Goal: Information Seeking & Learning: Learn about a topic

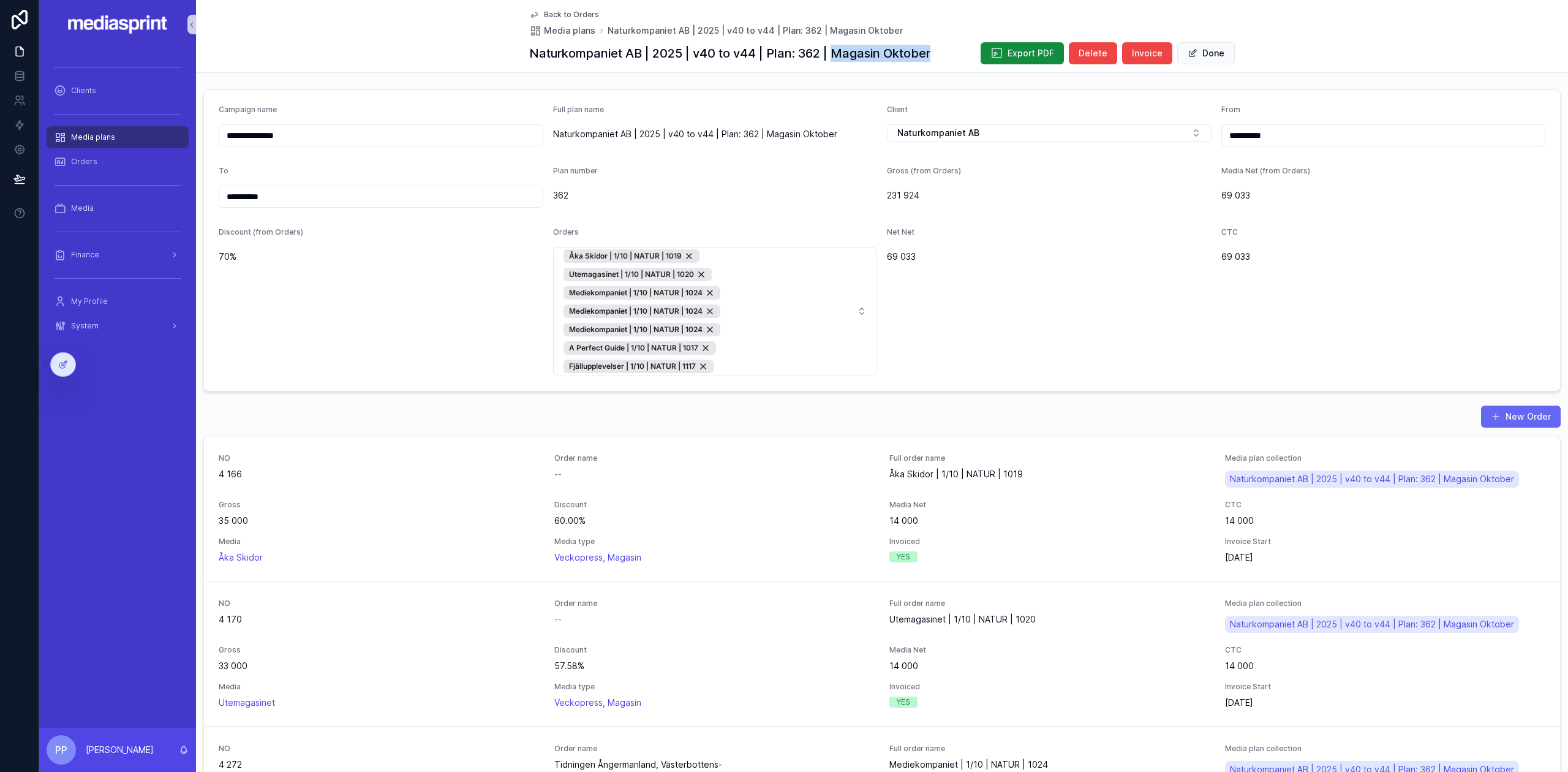
drag, startPoint x: 929, startPoint y: 57, endPoint x: 834, endPoint y: 62, distance: 95.1
click at [834, 62] on div "Naturkompaniet AB | 2025 | v40 to v44 | Plan: 362 | Magasin Oktober Export PDF …" at bounding box center [882, 53] width 706 height 23
copy h1 "Magasin Oktober"
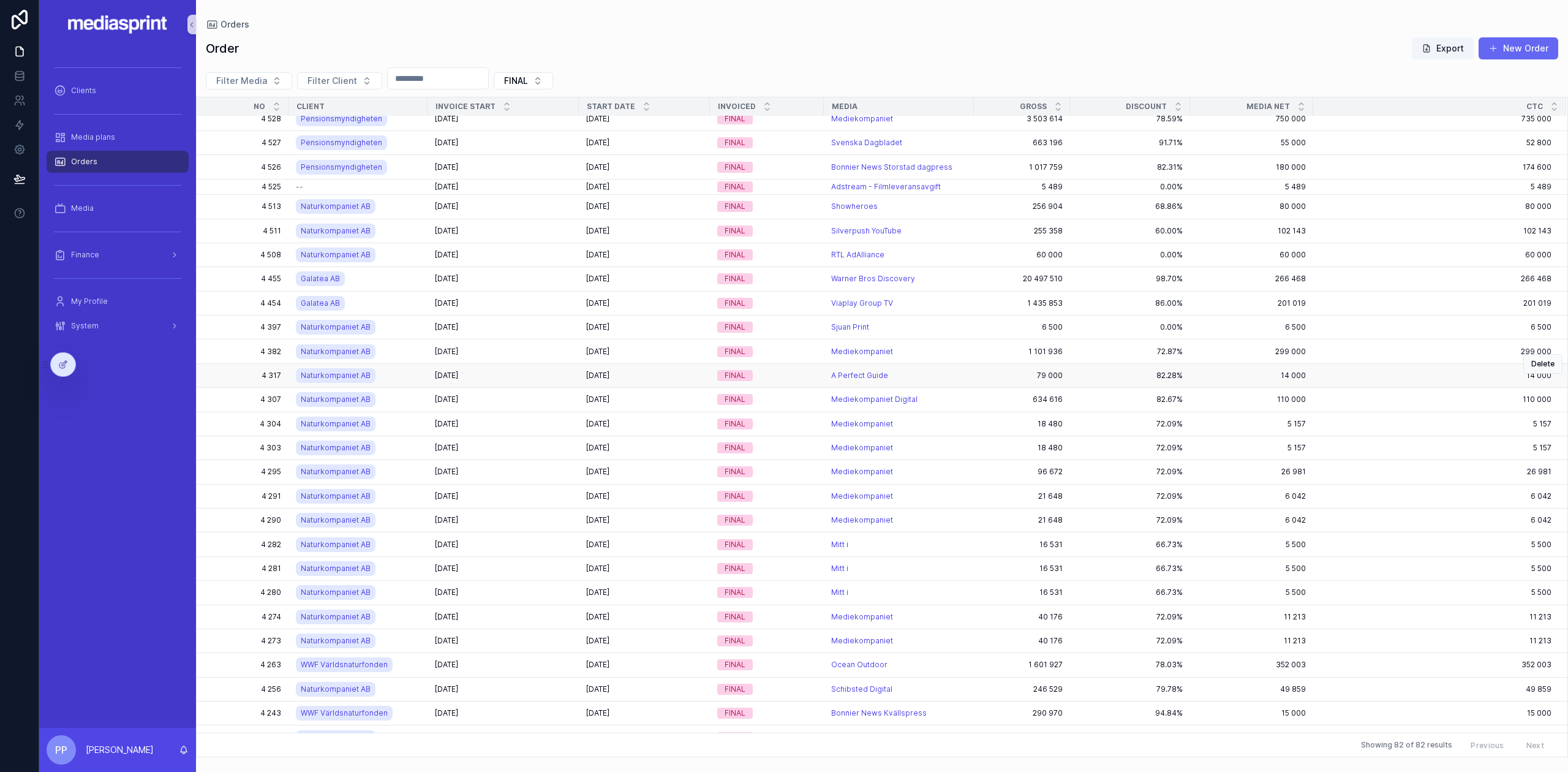
scroll to position [326, 0]
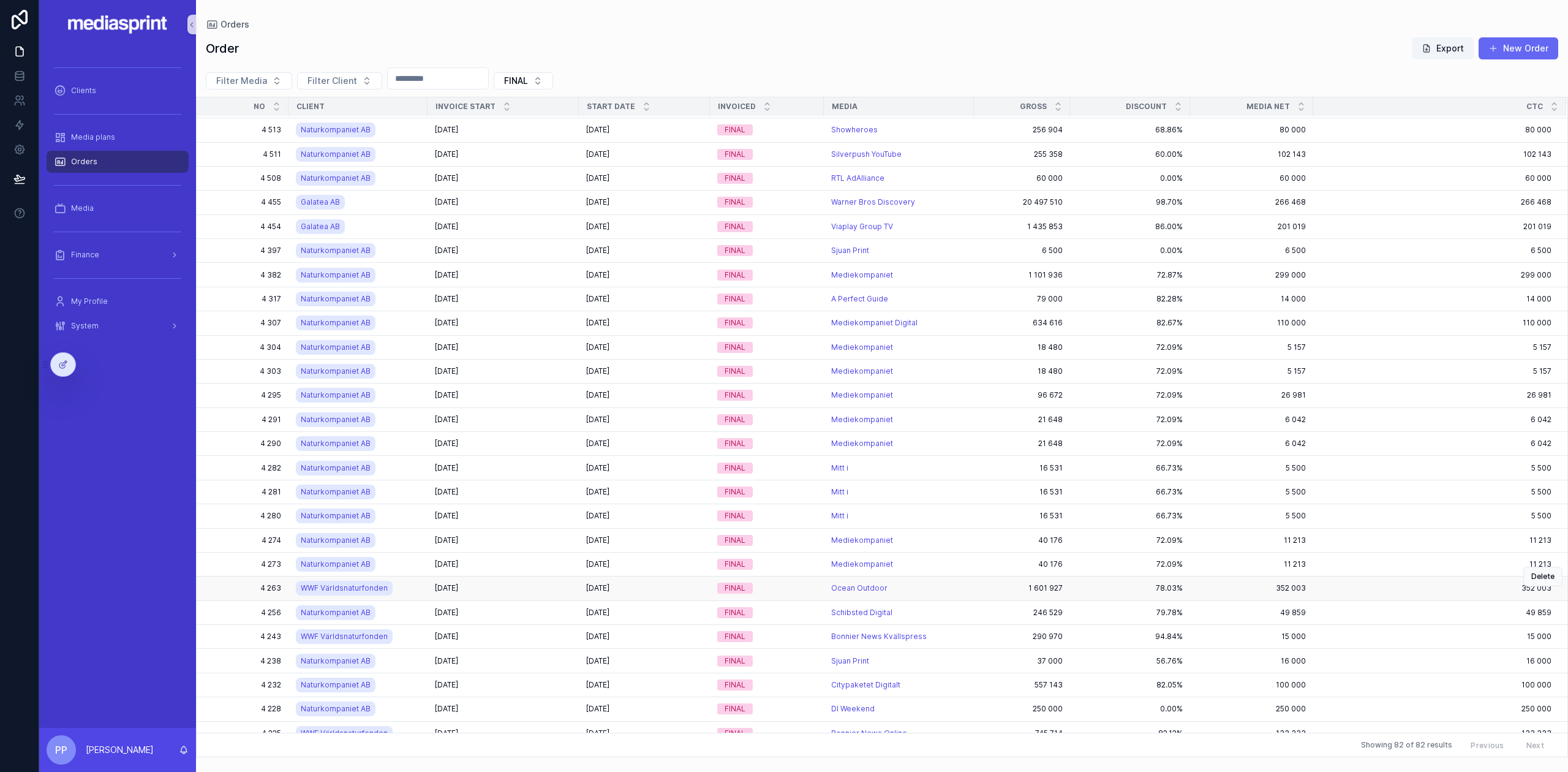
click at [536, 583] on div "[DATE] [DATE]" at bounding box center [503, 588] width 137 height 10
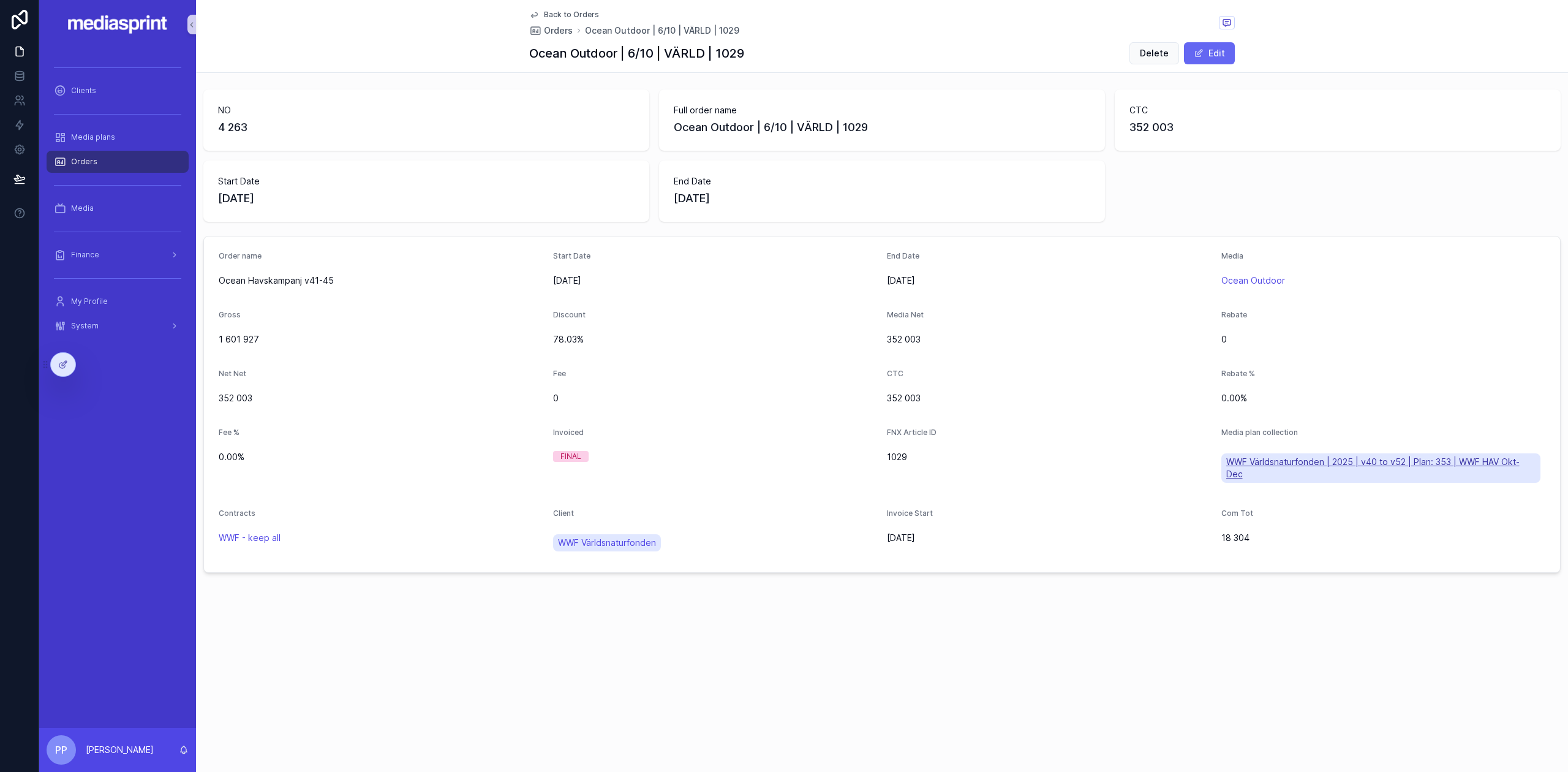
click at [1335, 460] on span "WWF Världsnaturfonden | 2025 | v40 to v52 | Plan: 353 | WWF HAV Okt-Dec" at bounding box center [1381, 468] width 310 height 25
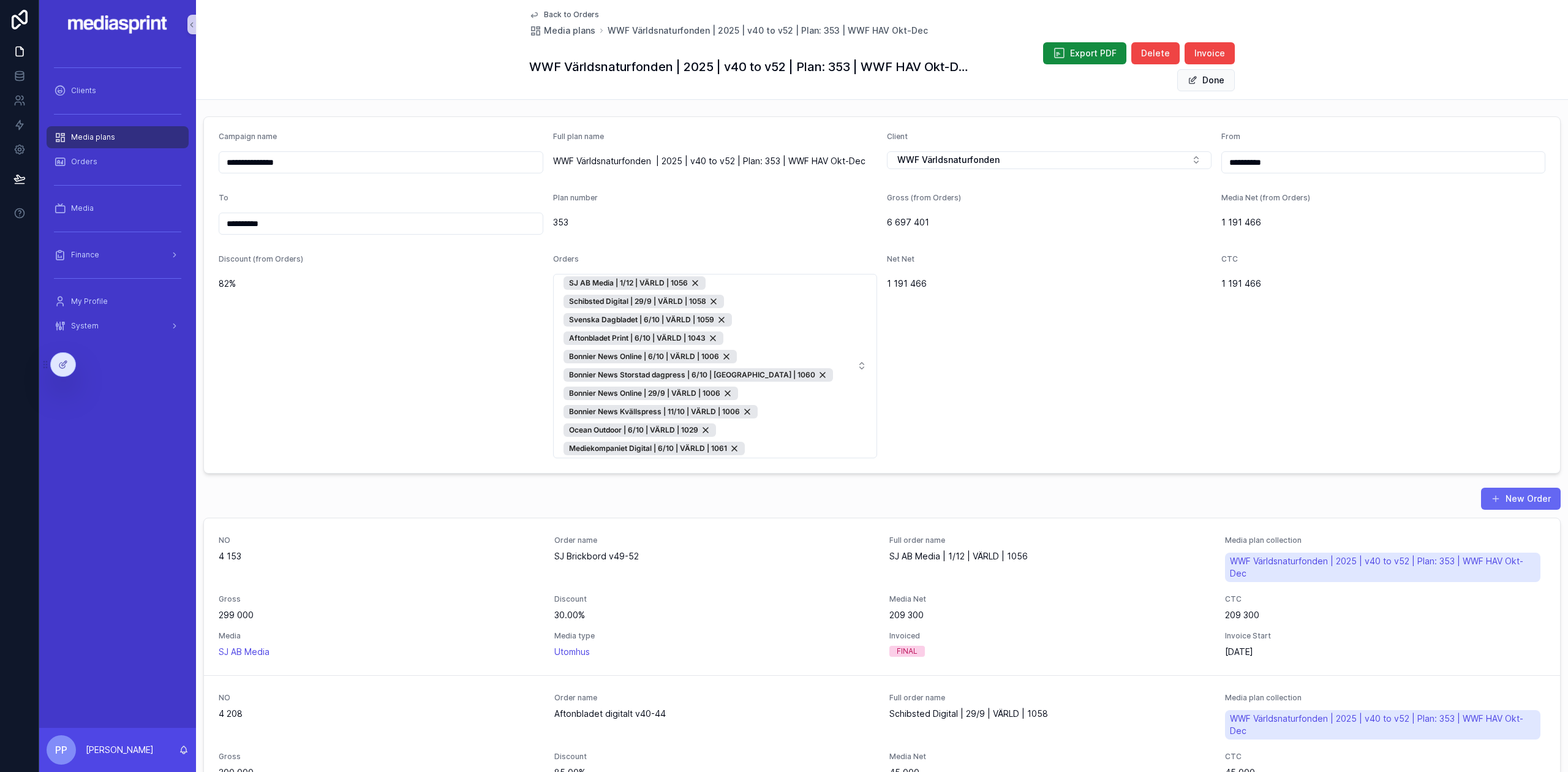
click at [1044, 376] on div "Net Net 1 191 466" at bounding box center [1049, 356] width 325 height 204
click at [562, 11] on span "Back to Orders" at bounding box center [571, 15] width 55 height 10
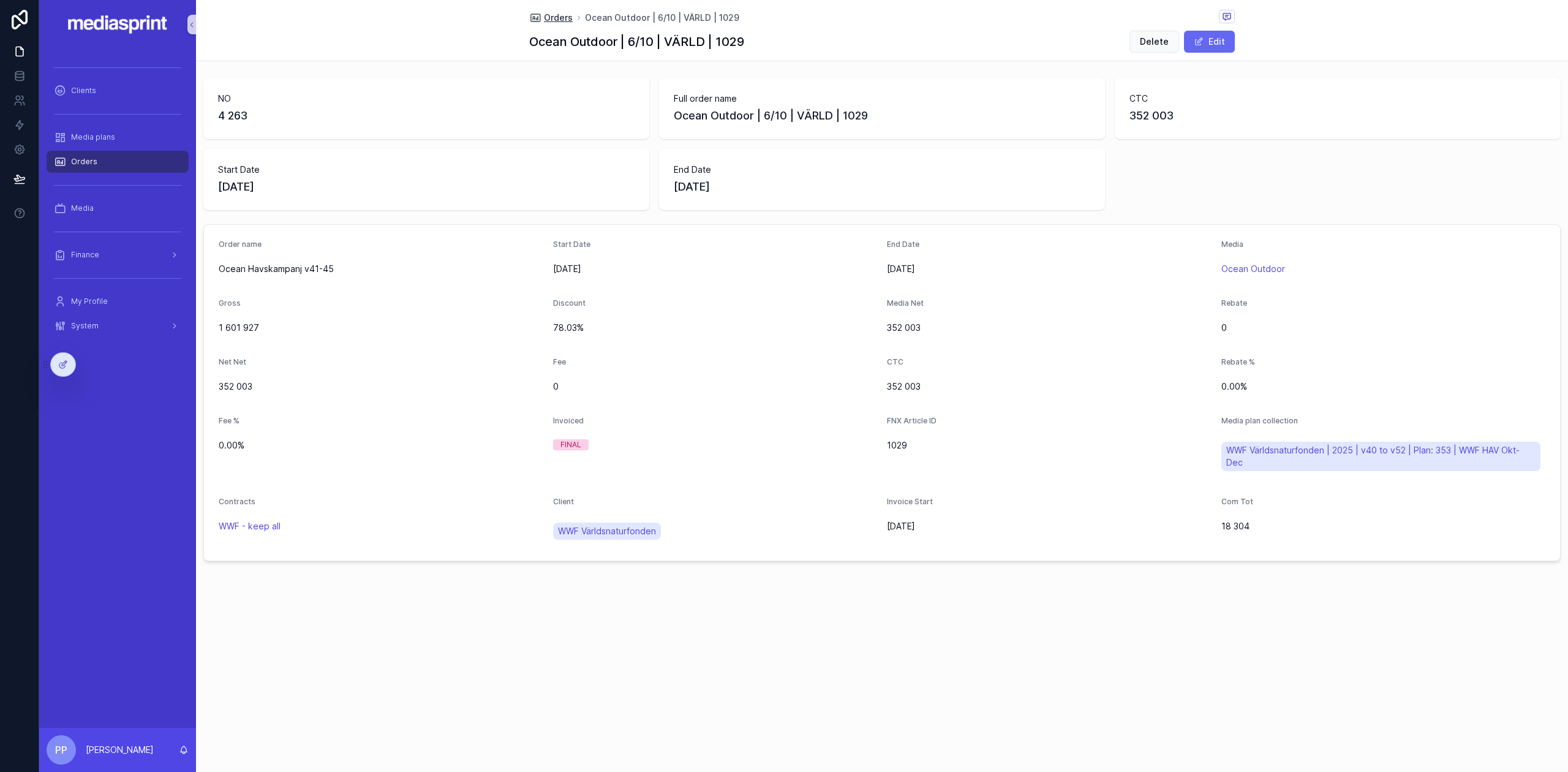
click at [554, 13] on span "Orders" at bounding box center [558, 18] width 29 height 12
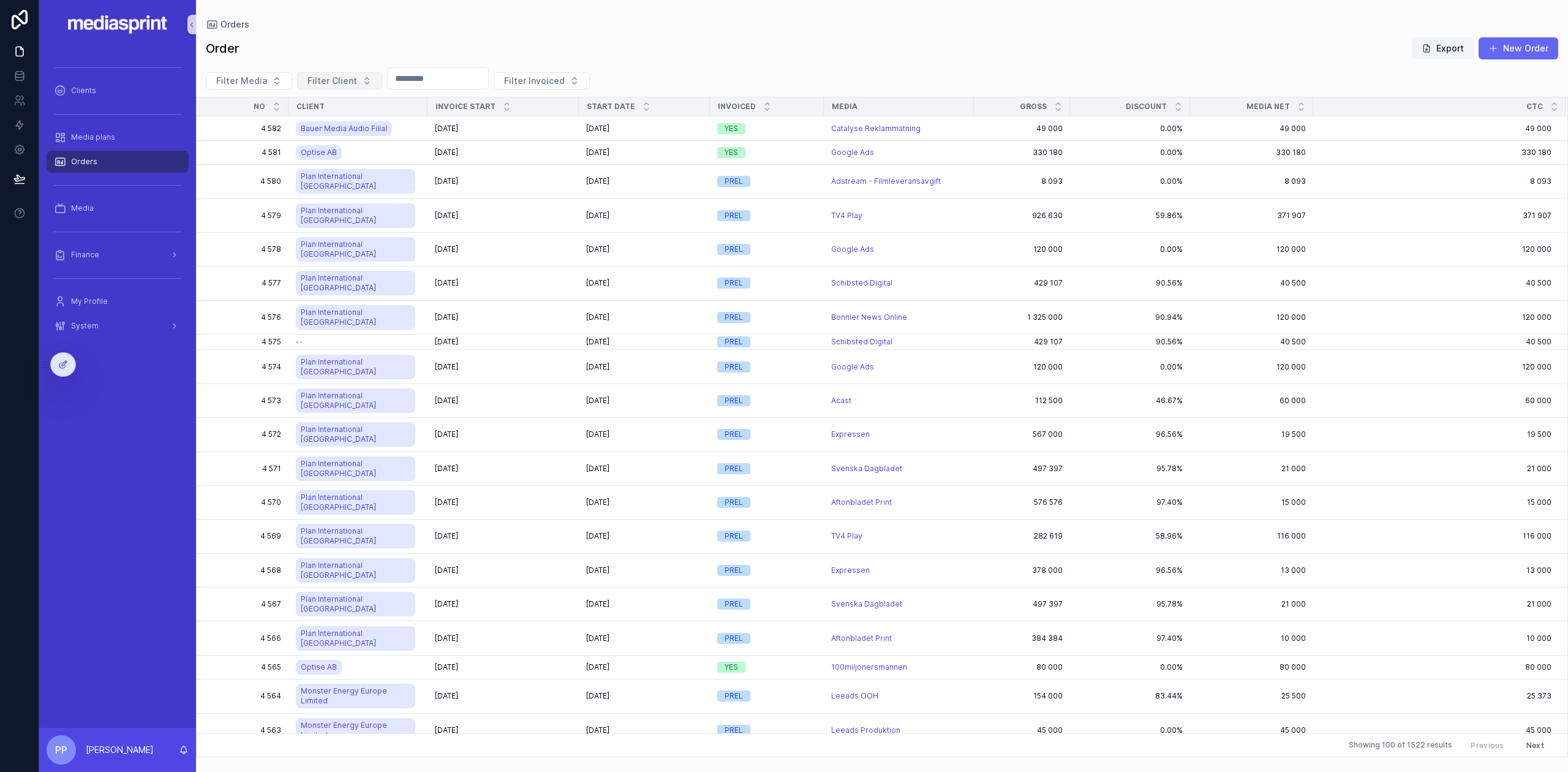
click at [329, 81] on span "Filter Client" at bounding box center [332, 81] width 49 height 12
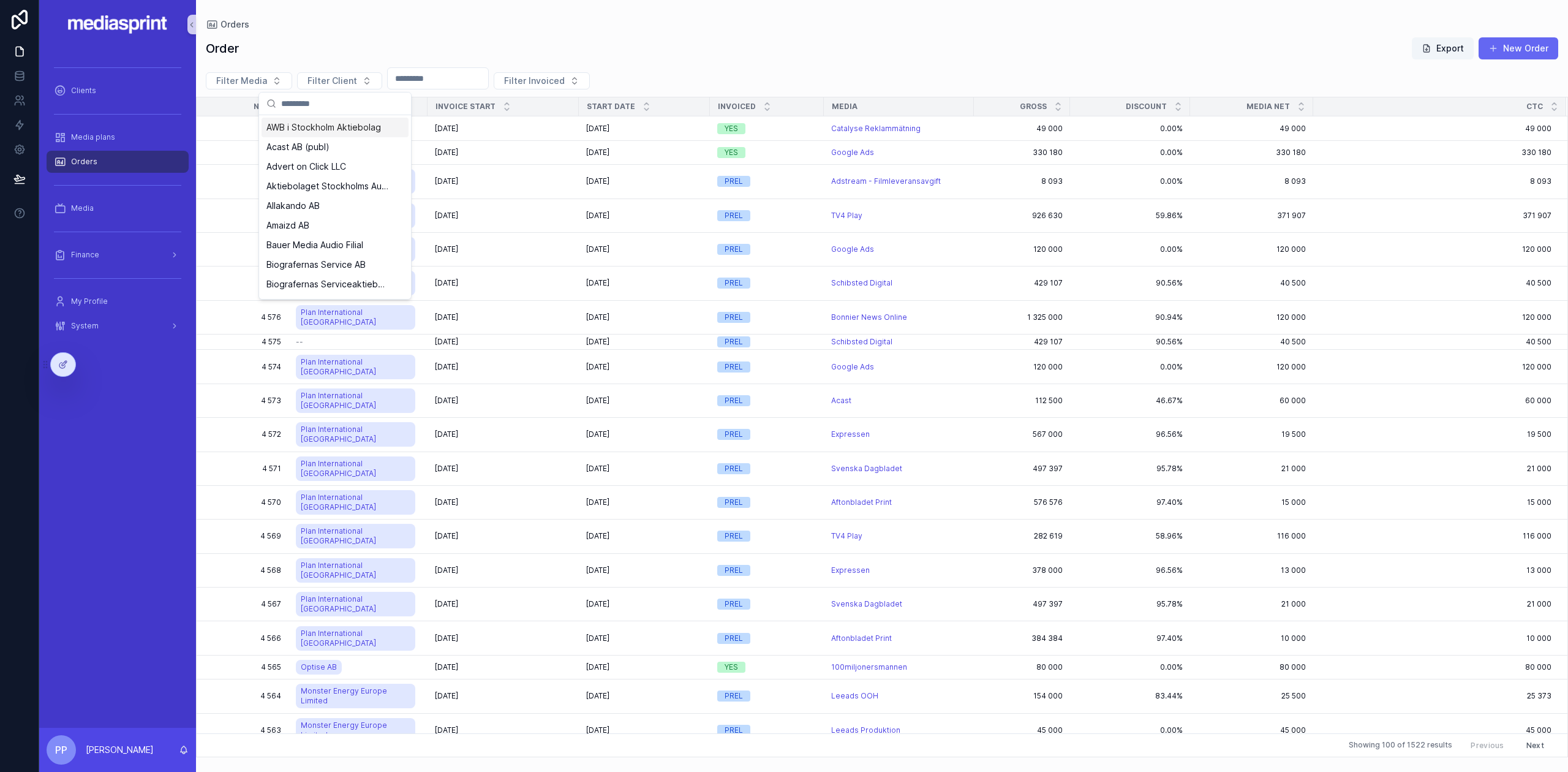
click at [381, 31] on div "Order Export New Order Filter Media Filter Client Filter Invoiced NO Client Inv…" at bounding box center [882, 393] width 1372 height 727
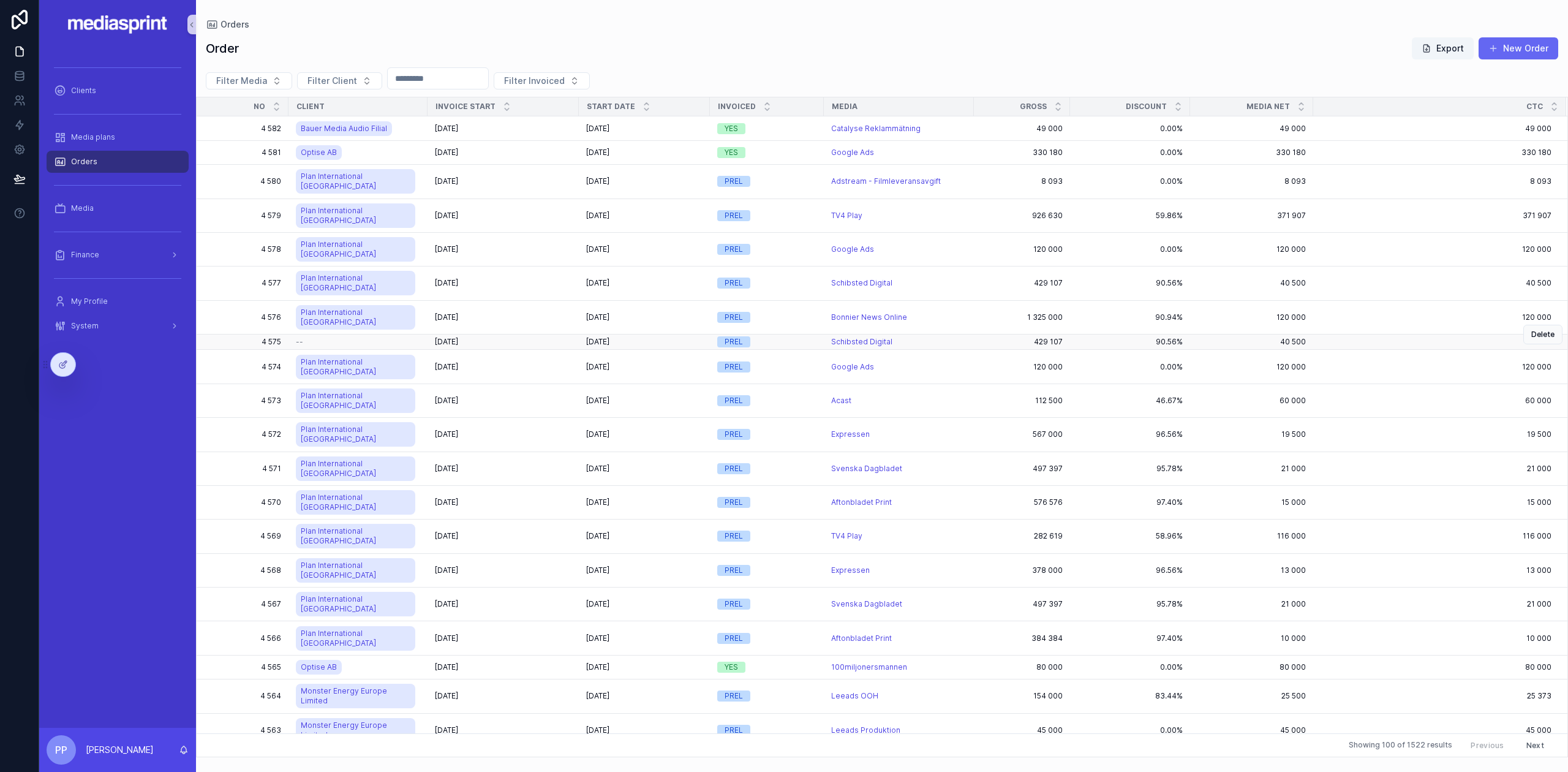
click at [648, 337] on div "[DATE] [DATE]" at bounding box center [644, 342] width 116 height 10
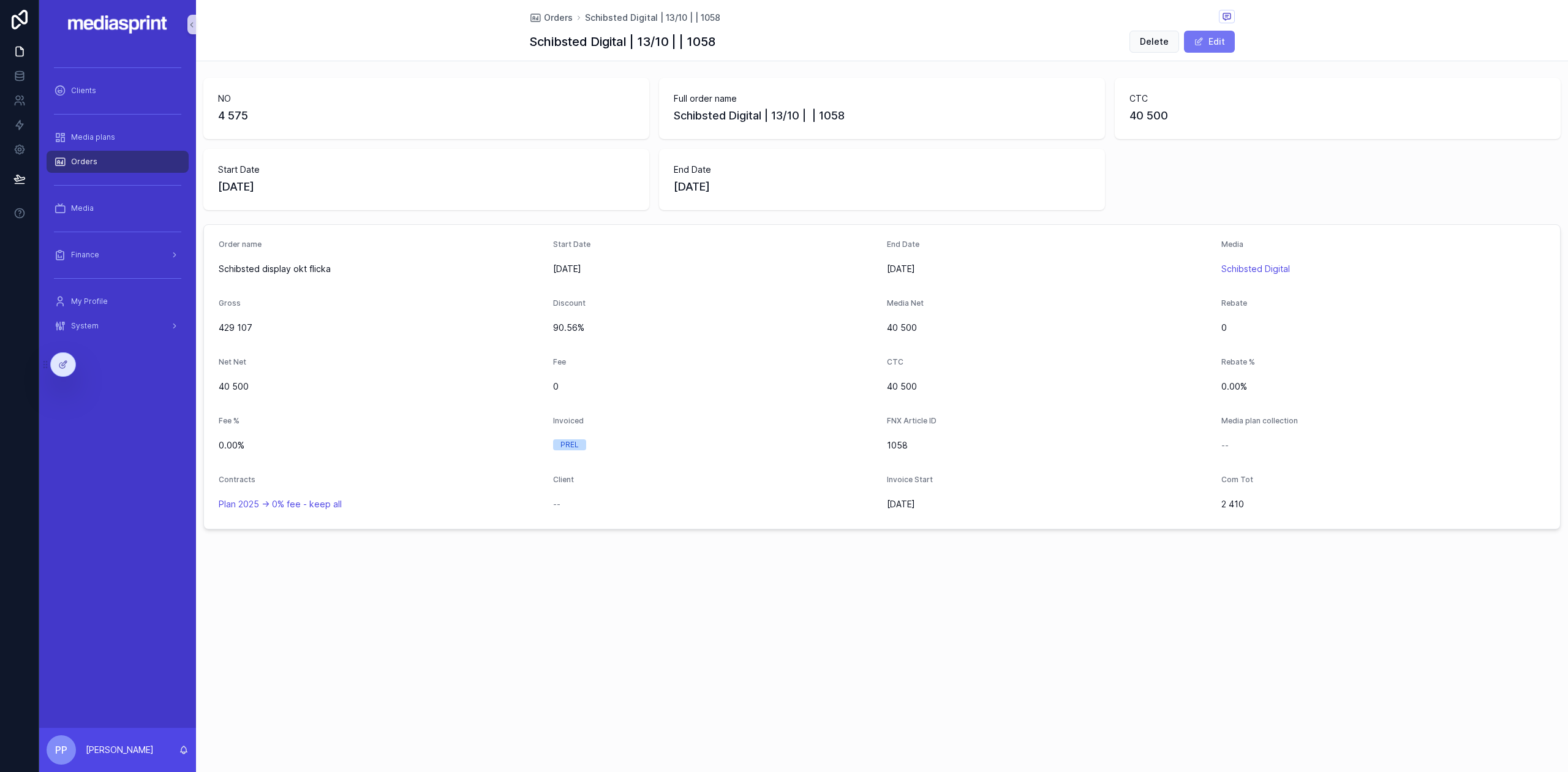
click at [1205, 43] on button "Edit" at bounding box center [1209, 42] width 51 height 22
click at [1294, 445] on button "Select Button" at bounding box center [1384, 447] width 325 height 15
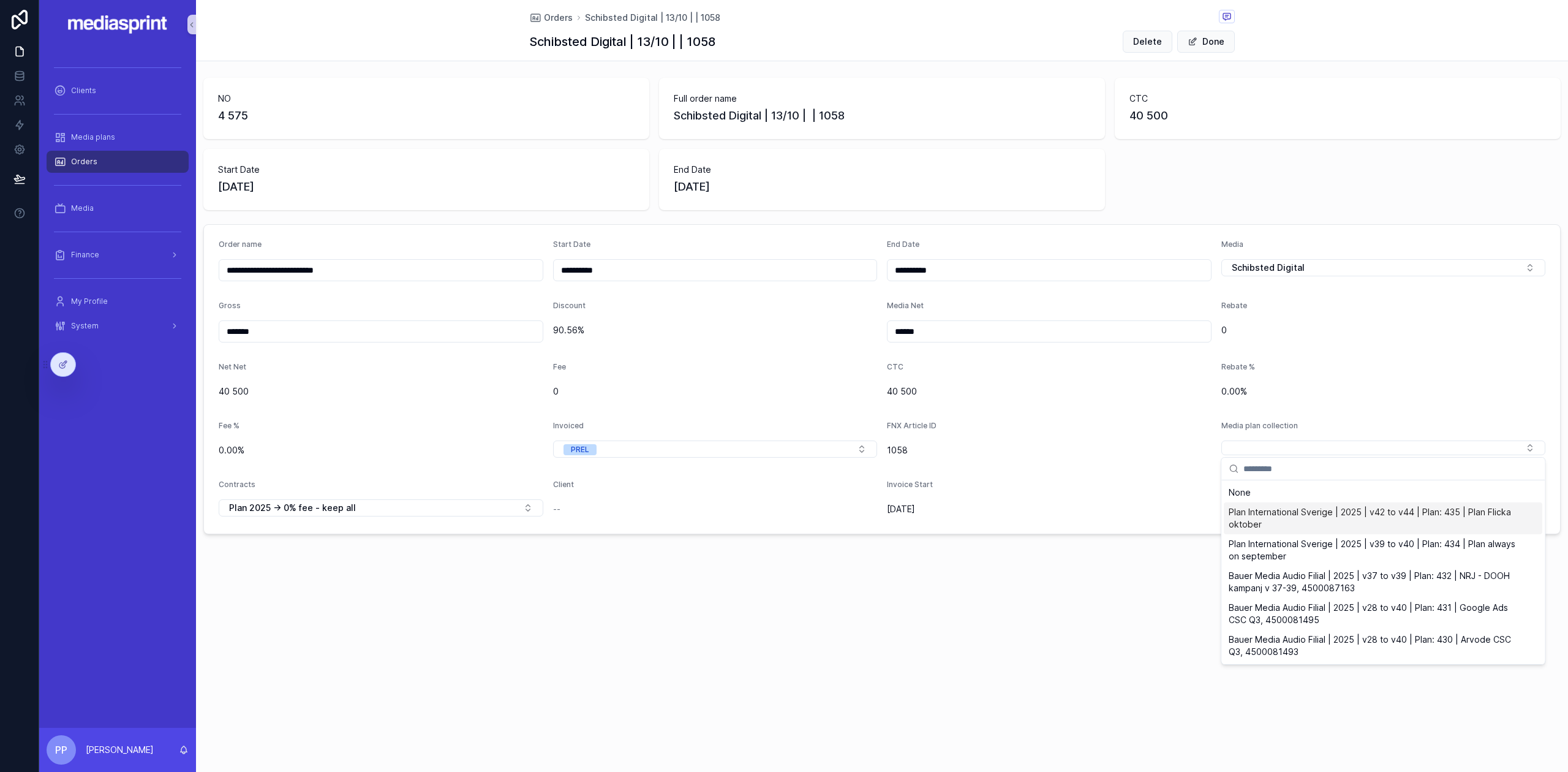
click at [1293, 514] on span "Plan International Sverige | 2025 | v42 to v44 | Plan: 435 | Plan Flicka oktober" at bounding box center [1375, 518] width 294 height 25
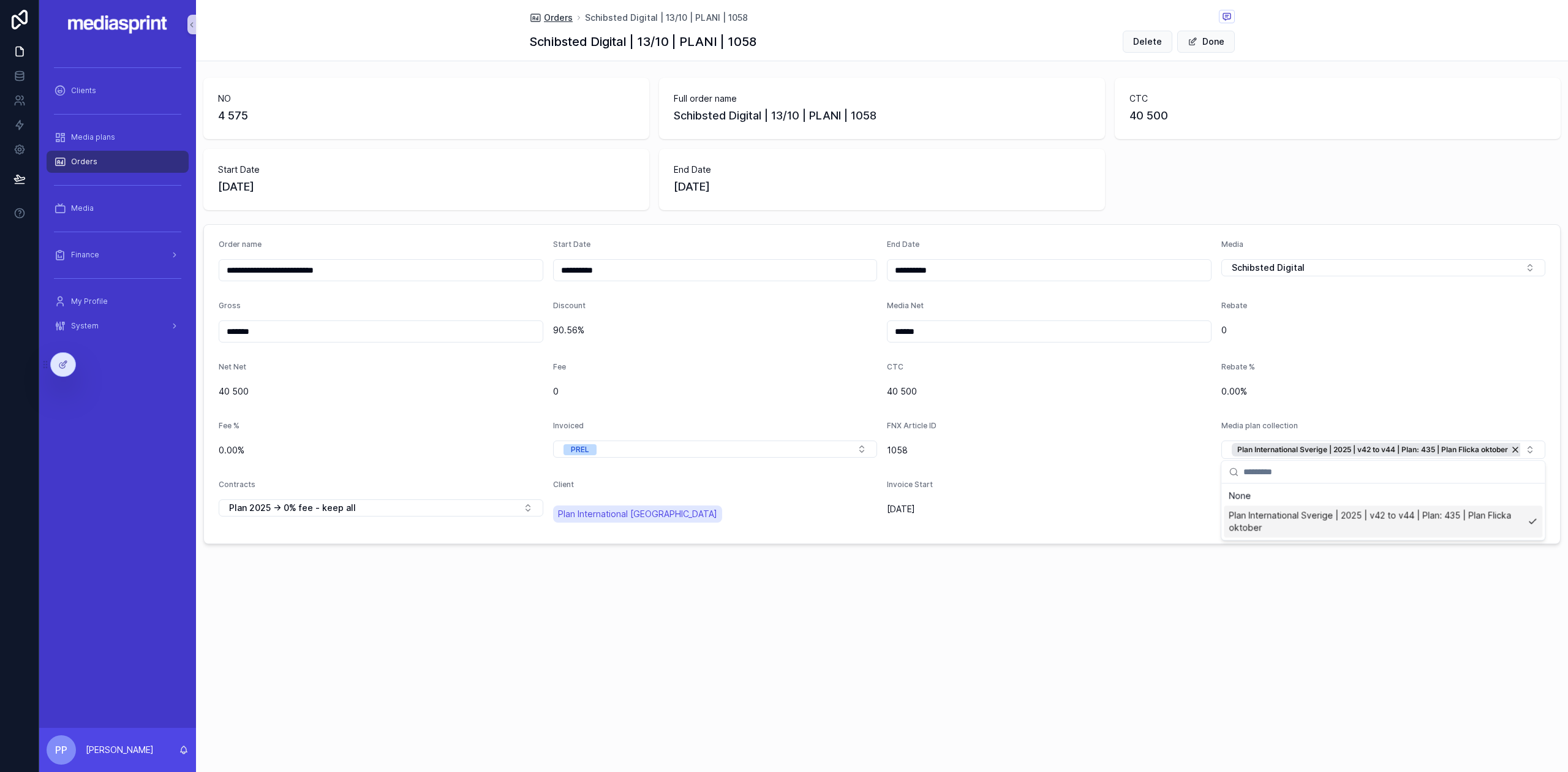
click at [559, 15] on span "Orders" at bounding box center [558, 18] width 29 height 12
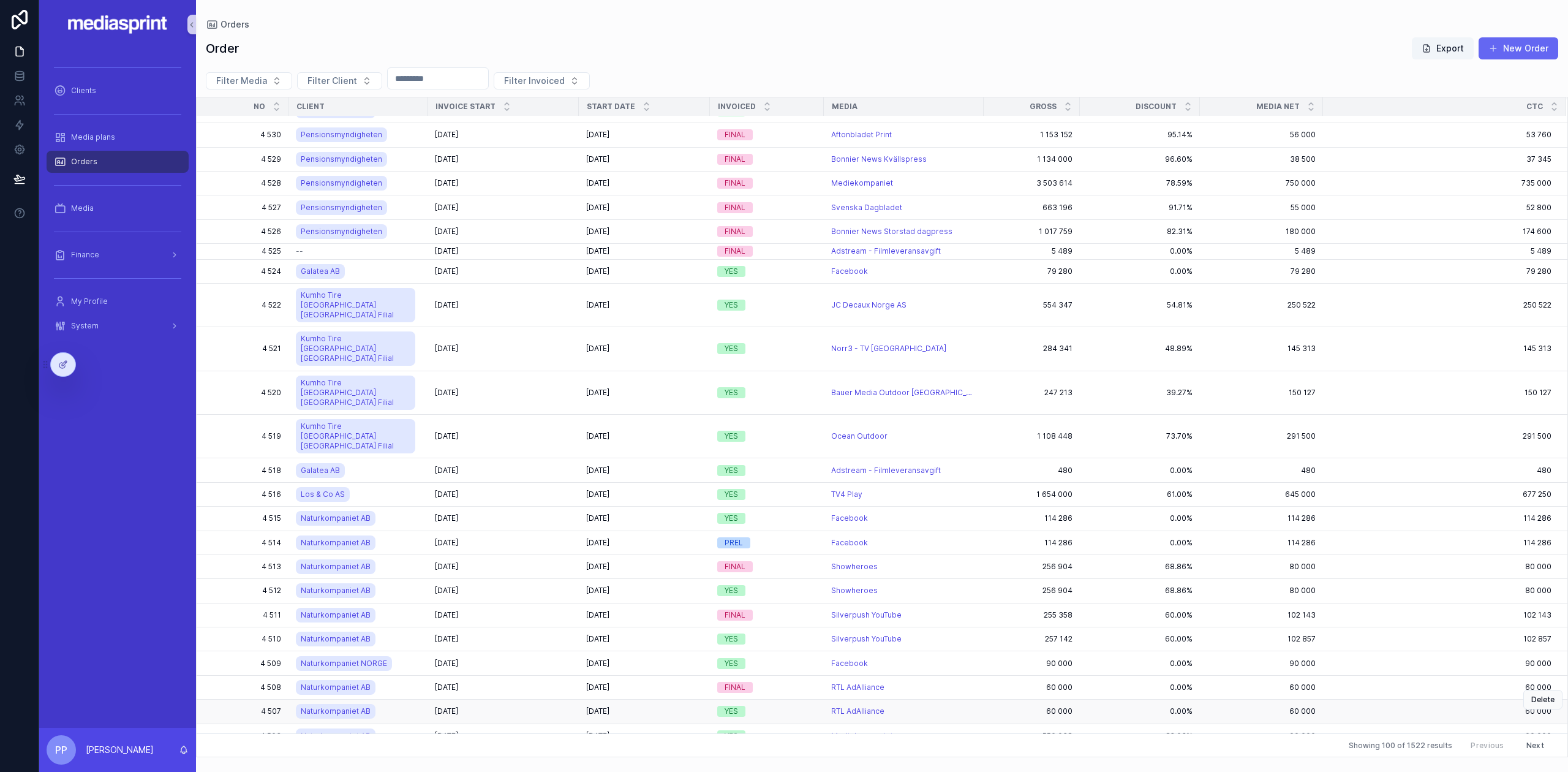
scroll to position [1175, 0]
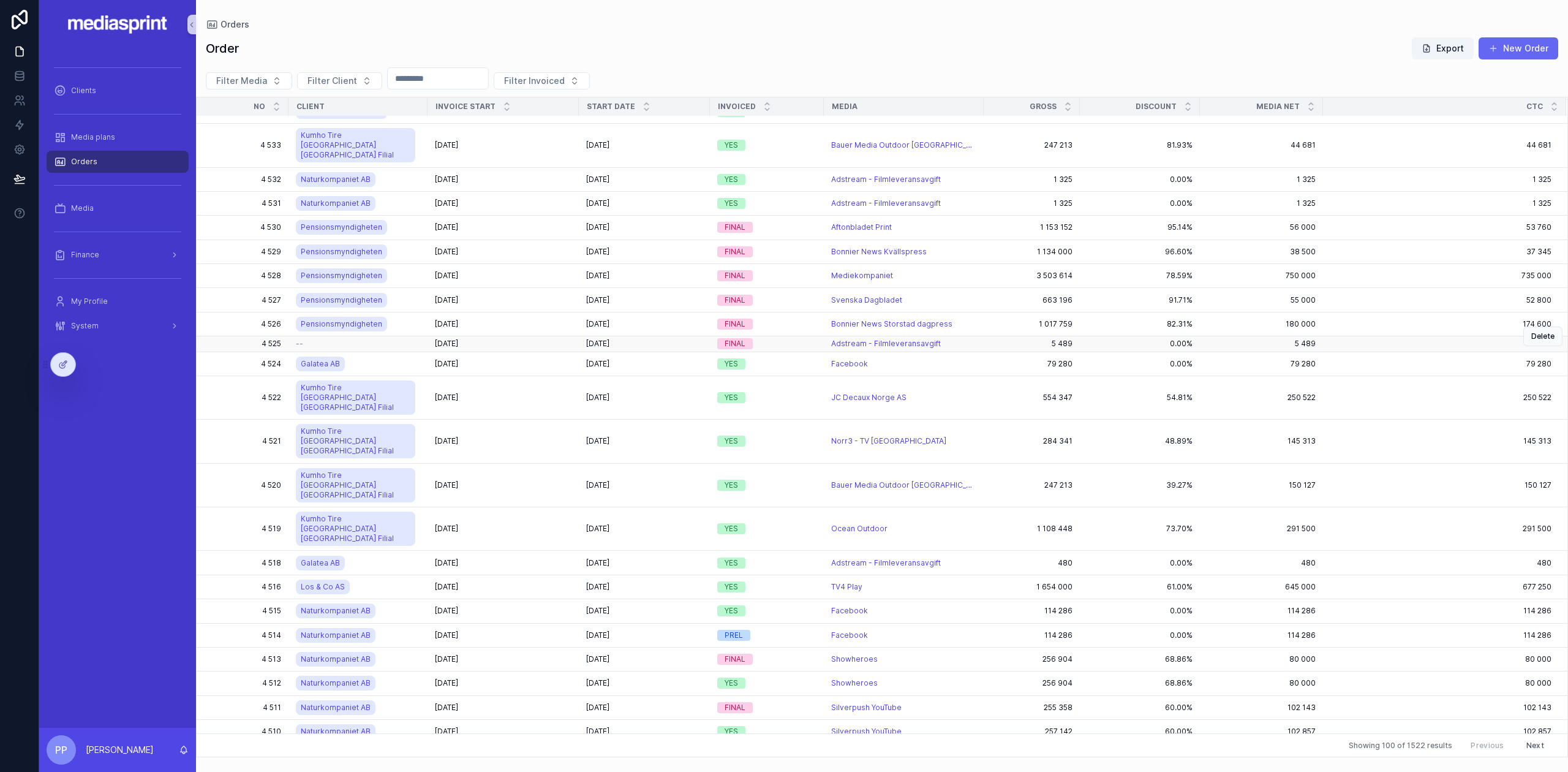
click at [400, 339] on div "--" at bounding box center [358, 343] width 124 height 10
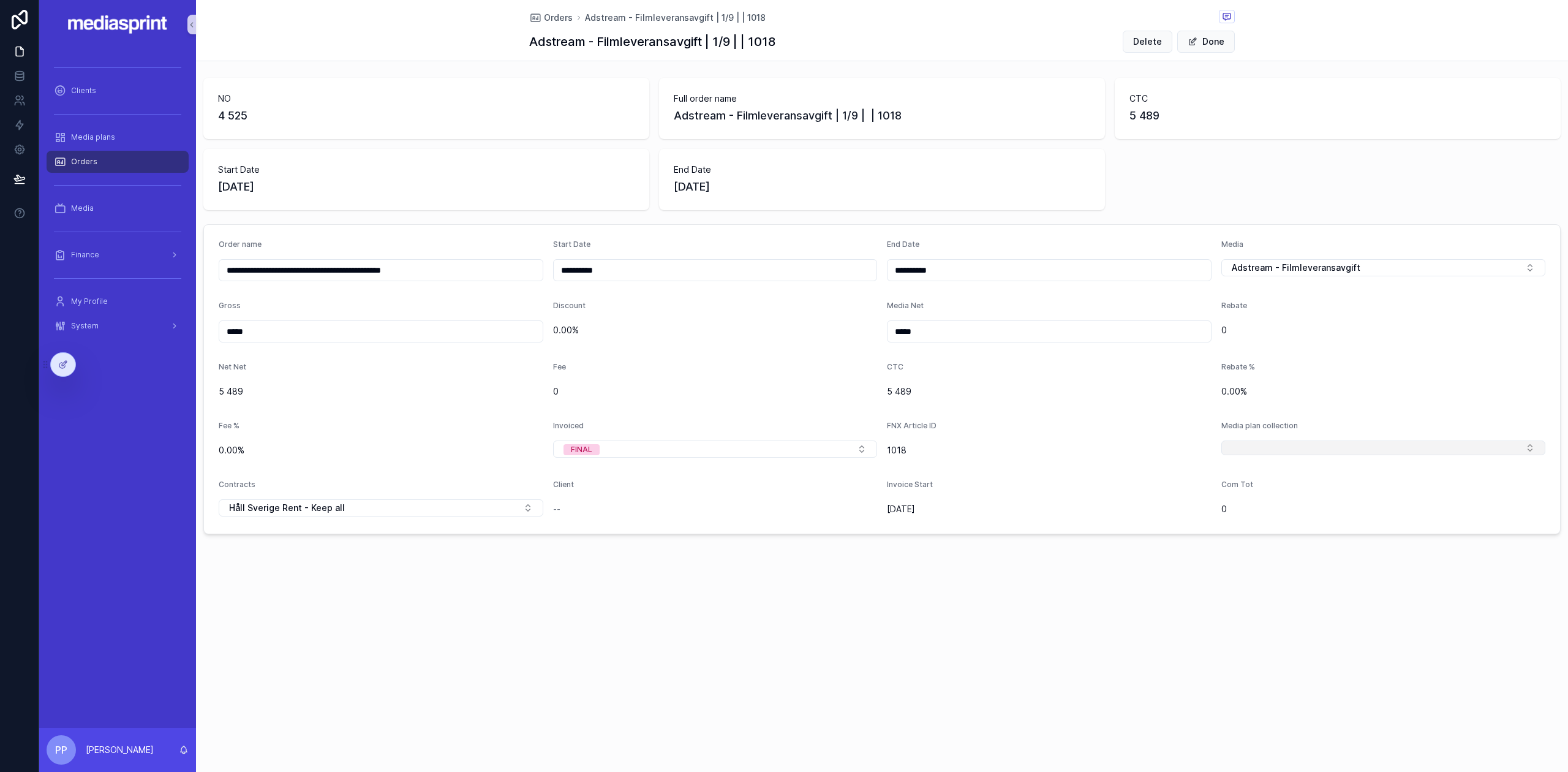
click at [1426, 448] on button "Select Button" at bounding box center [1384, 447] width 325 height 15
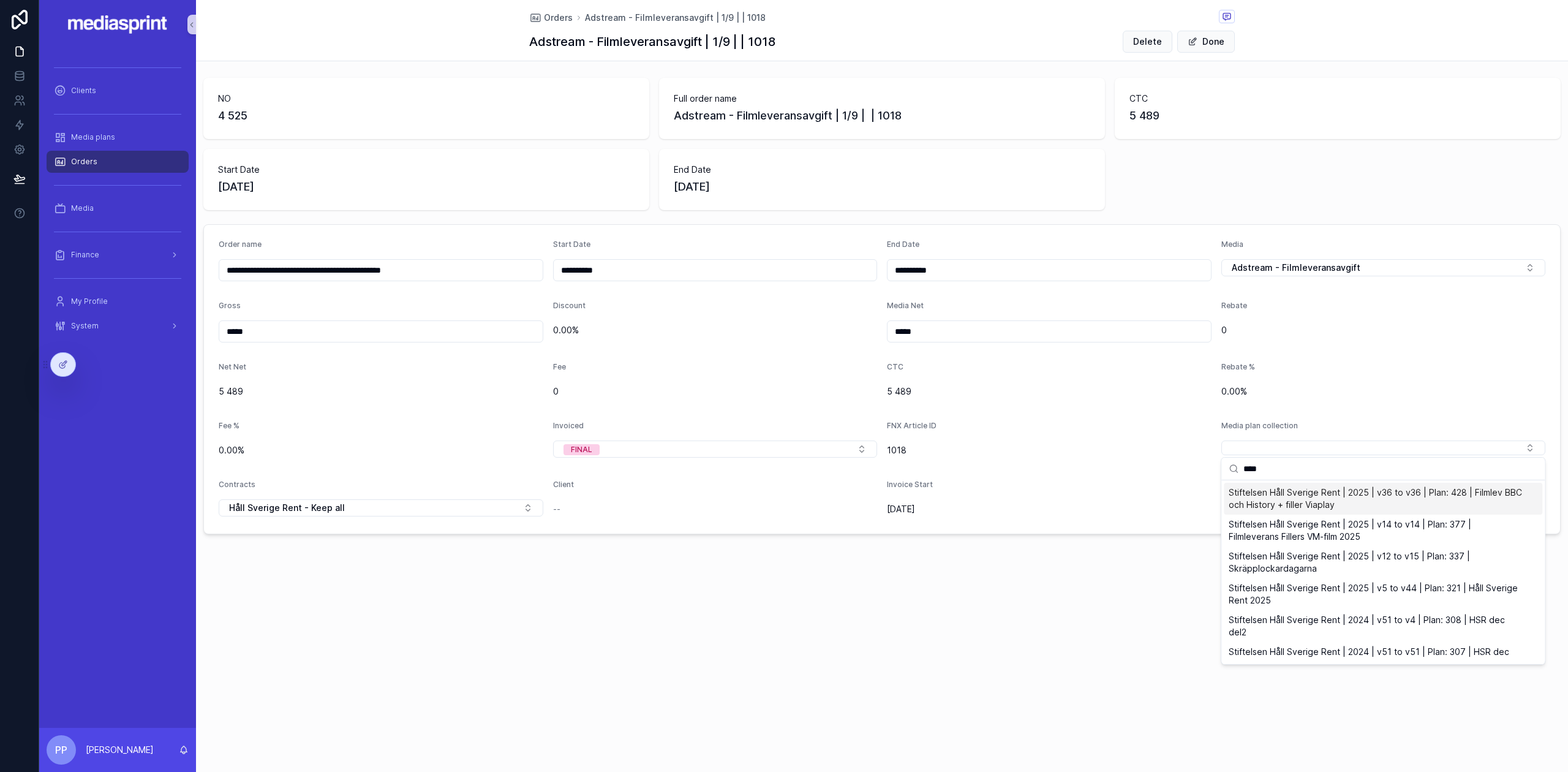
type input "****"
click at [1322, 495] on span "Stiftelsen Håll Sverige Rent | 2025 | v36 to v36 | Plan: 428 | Filmlev BBC och …" at bounding box center [1375, 499] width 294 height 25
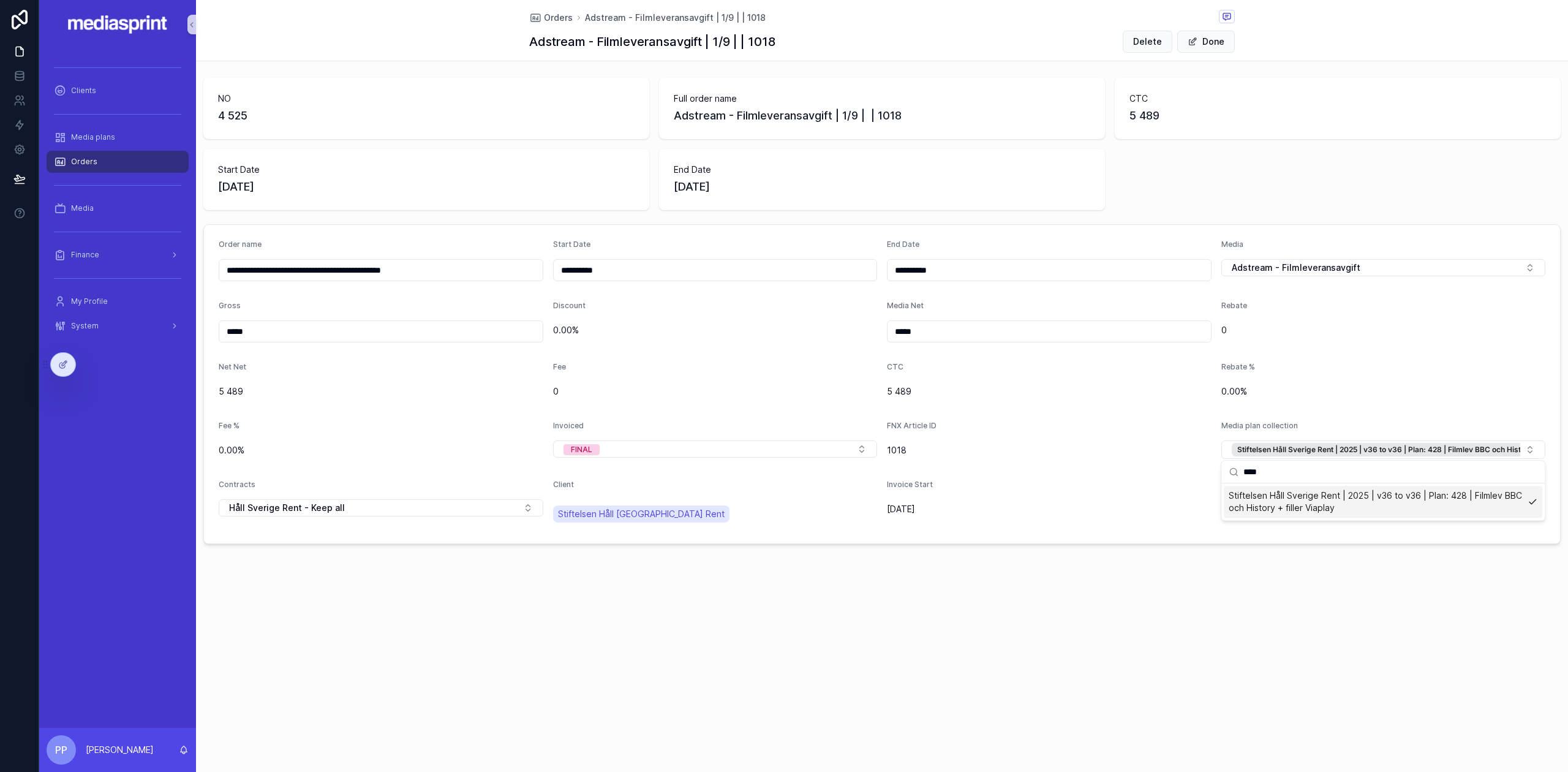
click at [1141, 472] on form "**********" at bounding box center [882, 383] width 1356 height 319
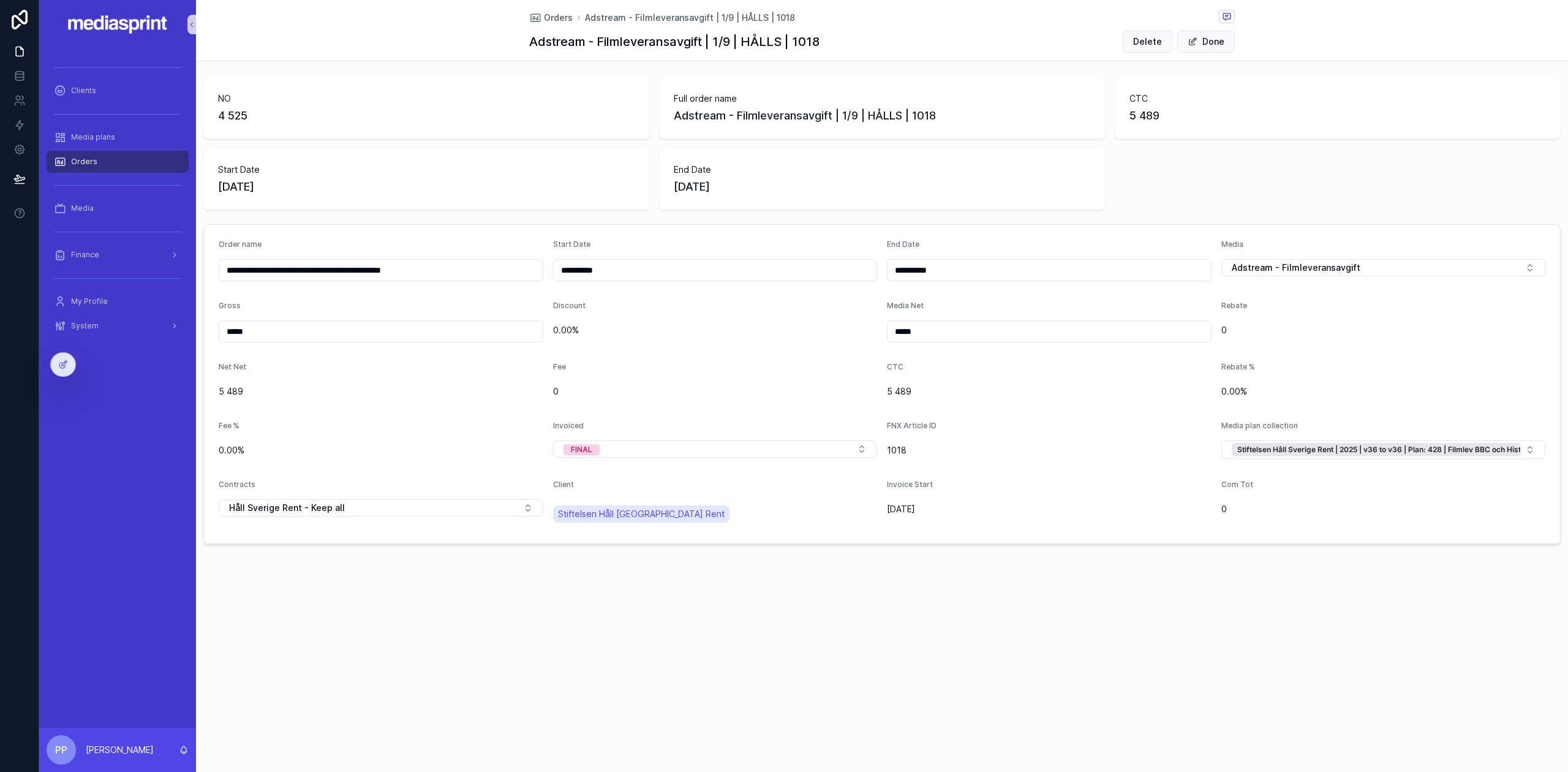
drag, startPoint x: 555, startPoint y: 16, endPoint x: 168, endPoint y: 152, distance: 410.2
click at [555, 16] on span "Orders" at bounding box center [558, 18] width 29 height 12
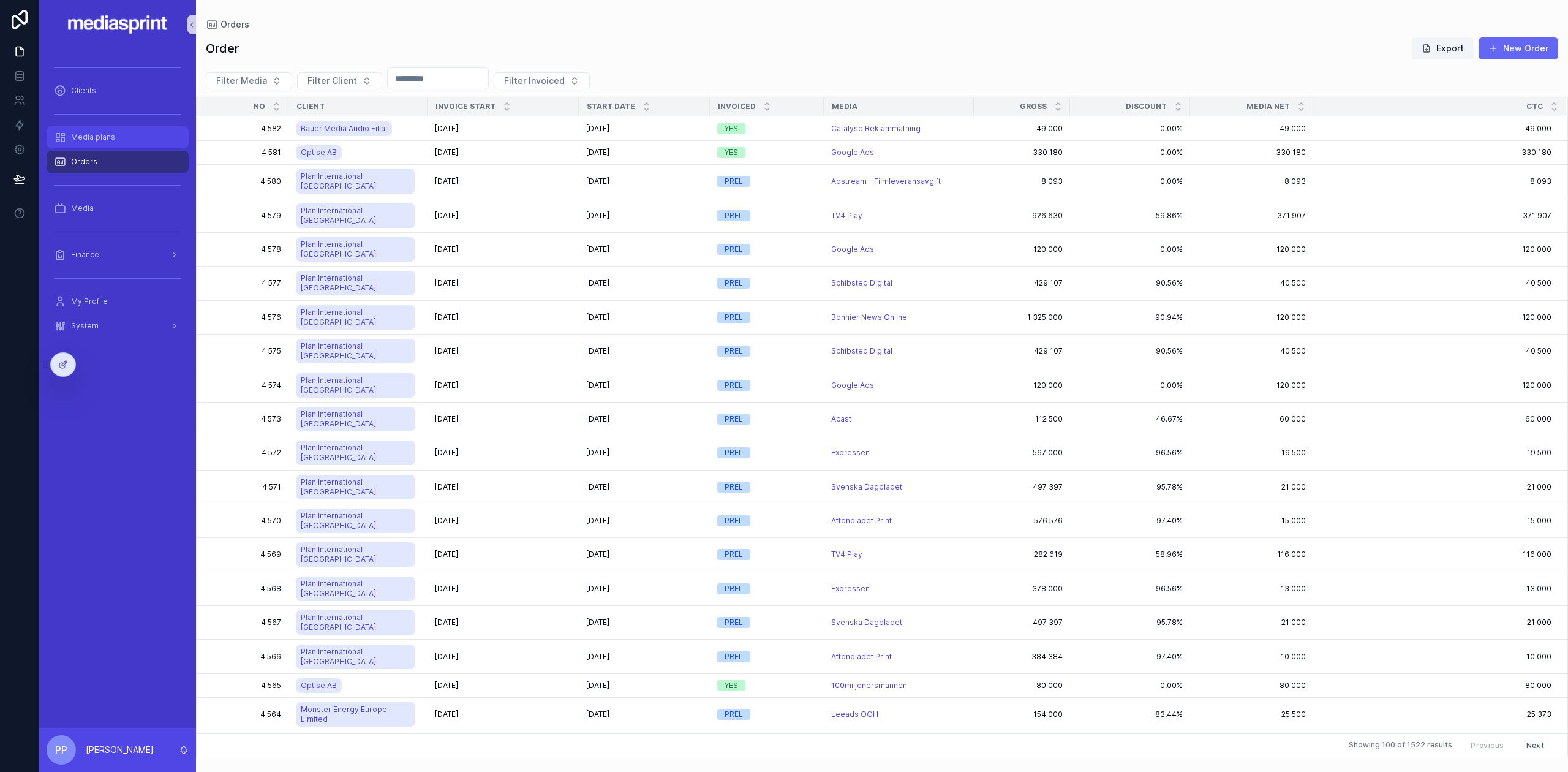
click at [112, 143] on div "Media plans" at bounding box center [117, 137] width 127 height 19
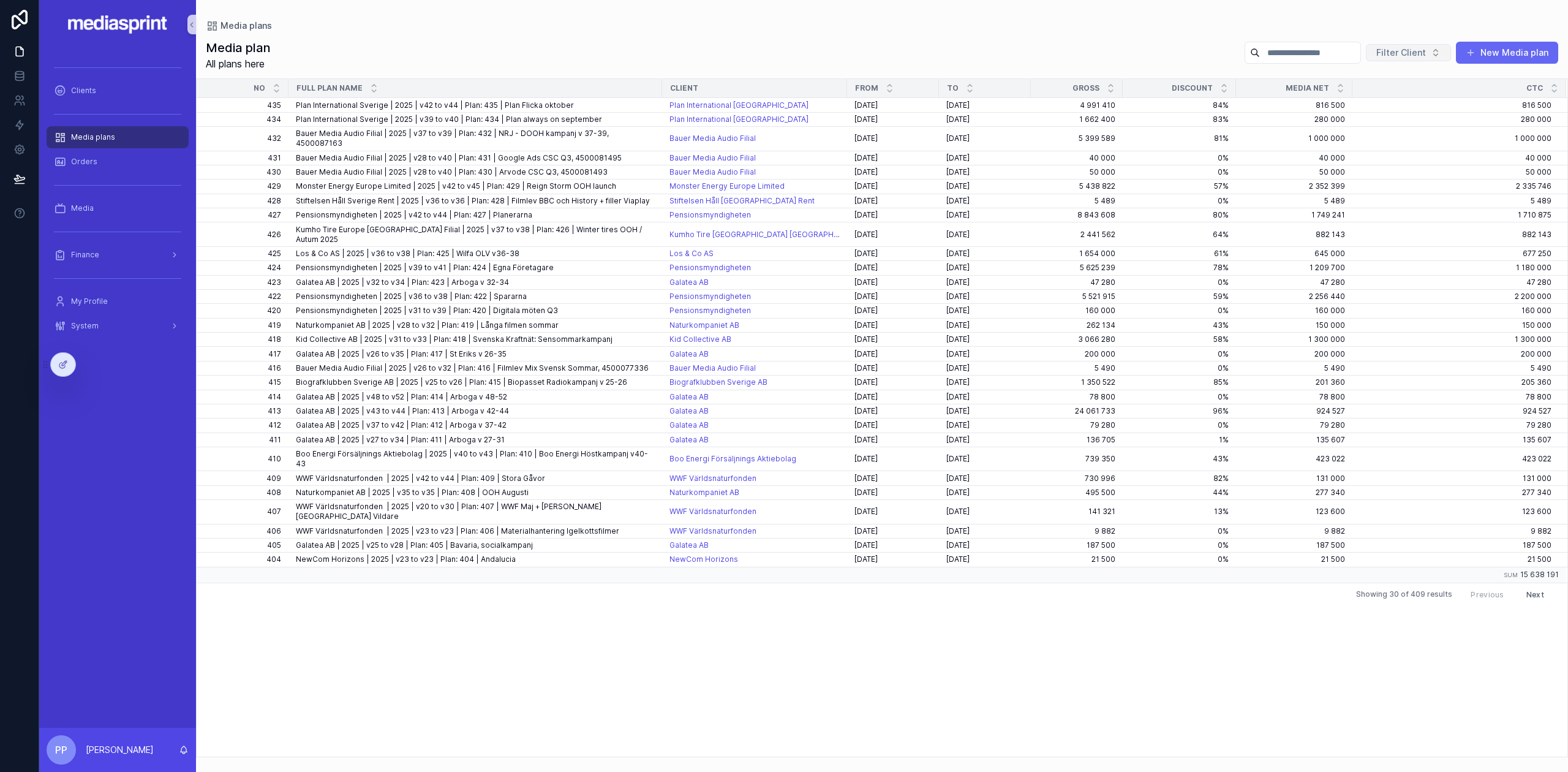
click at [1407, 54] on span "Filter Client" at bounding box center [1401, 52] width 49 height 12
type input "****"
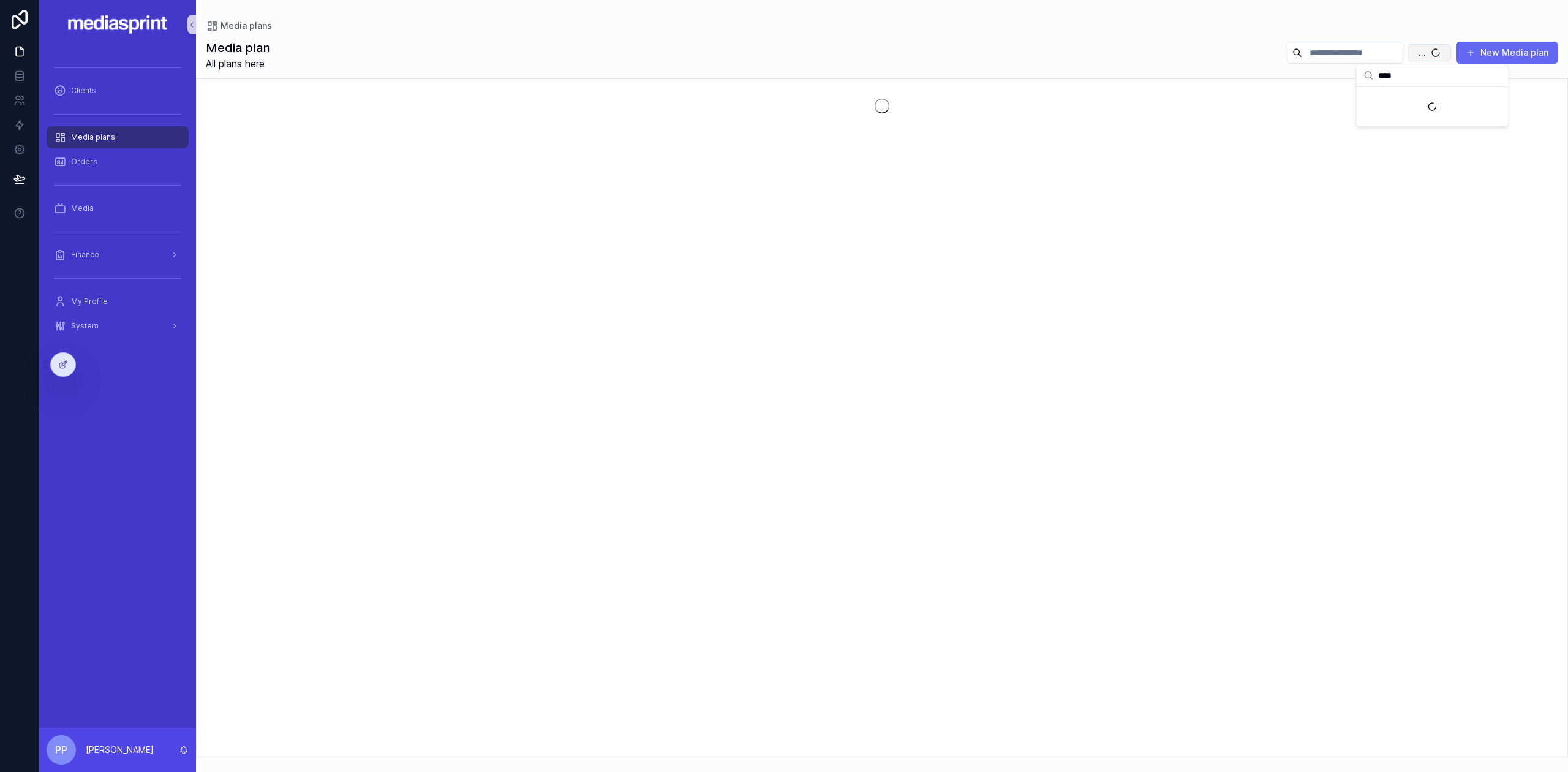
click at [1408, 44] on button "..." at bounding box center [1430, 52] width 43 height 17
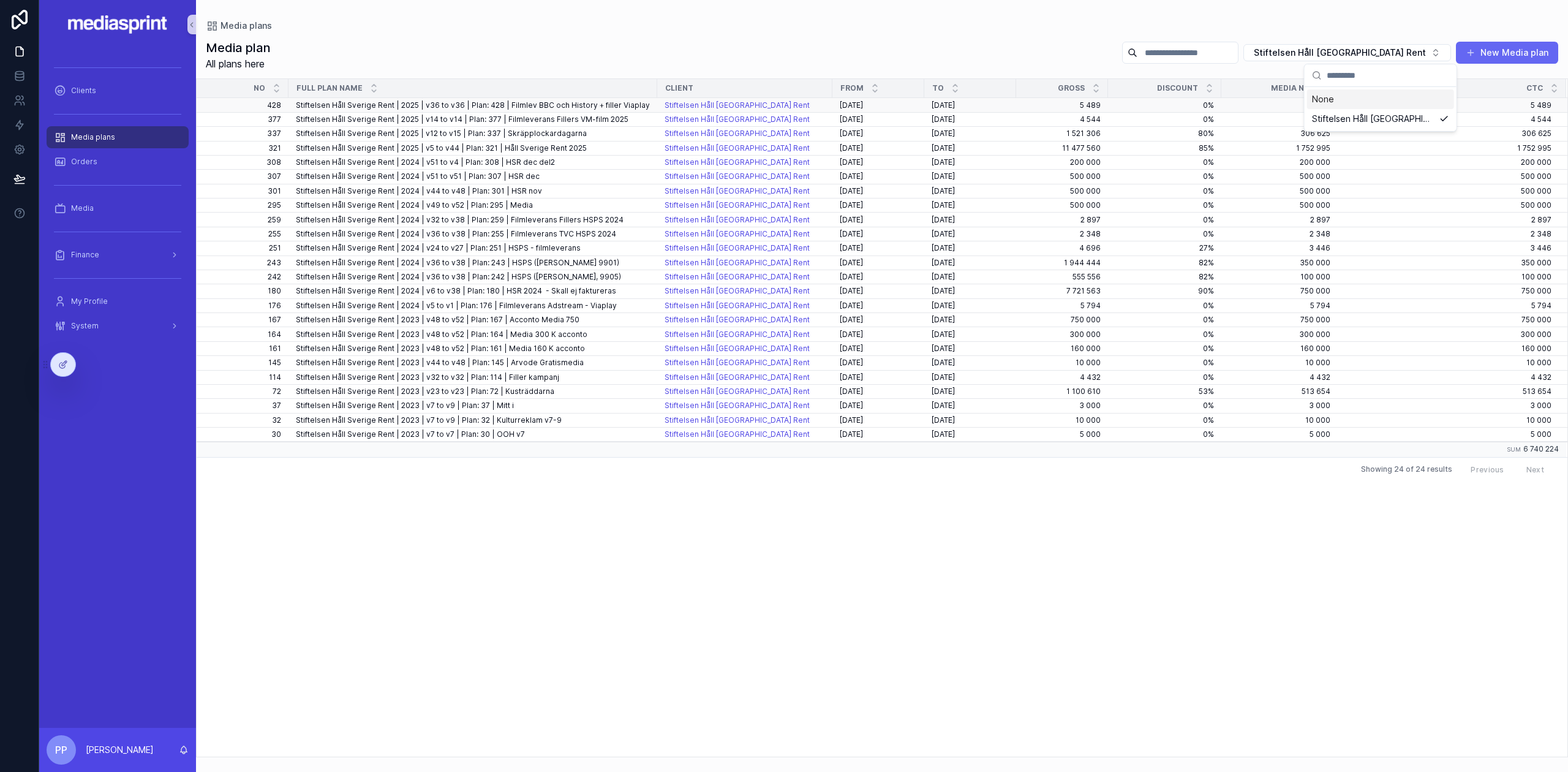
click at [568, 105] on span "Stiftelsen Håll Sverige Rent | 2025 | v36 to v36 | Plan: 428 | Filmlev BBC och …" at bounding box center [473, 105] width 354 height 10
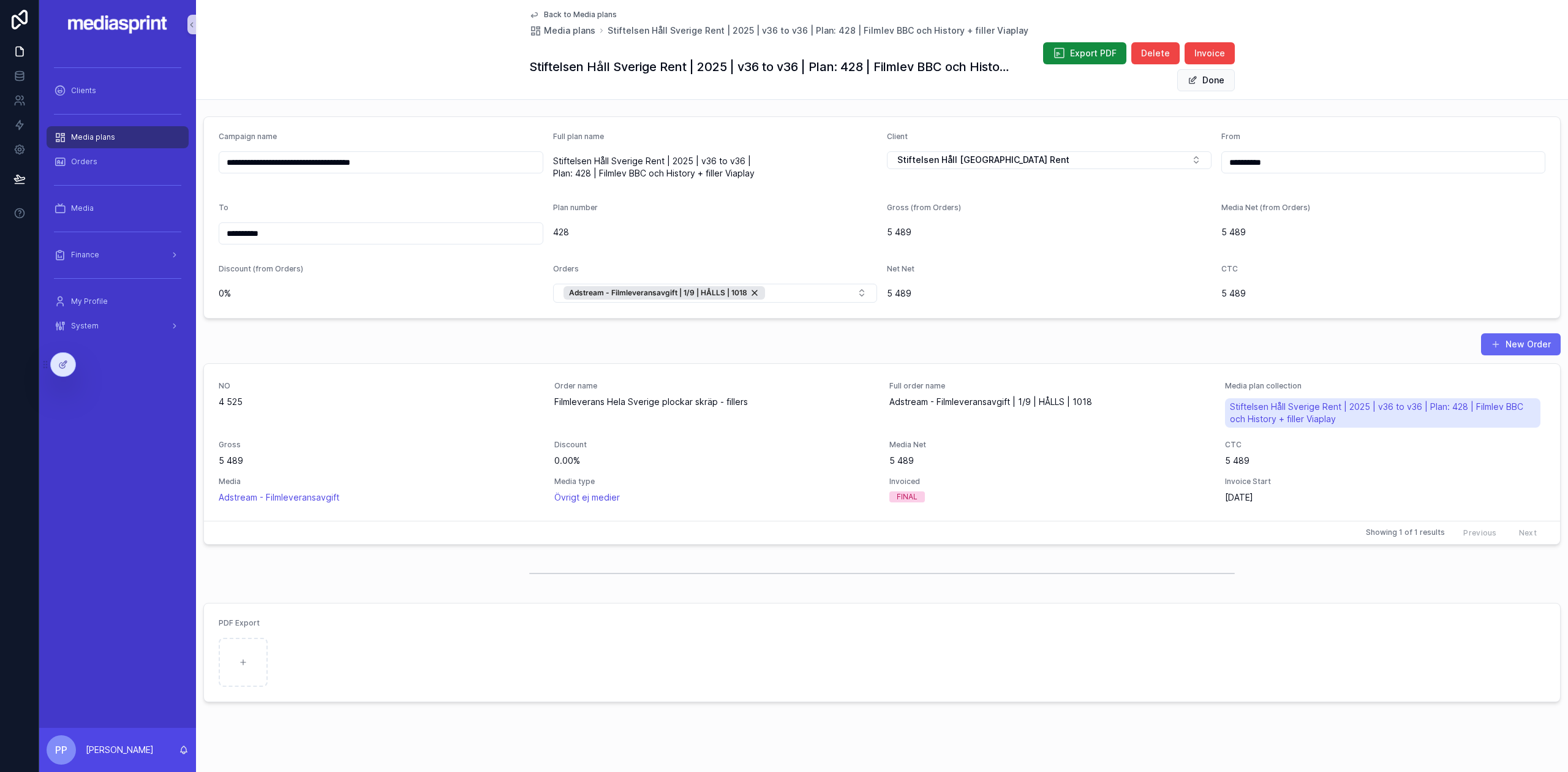
click at [575, 15] on span "Back to Media plans" at bounding box center [580, 15] width 73 height 10
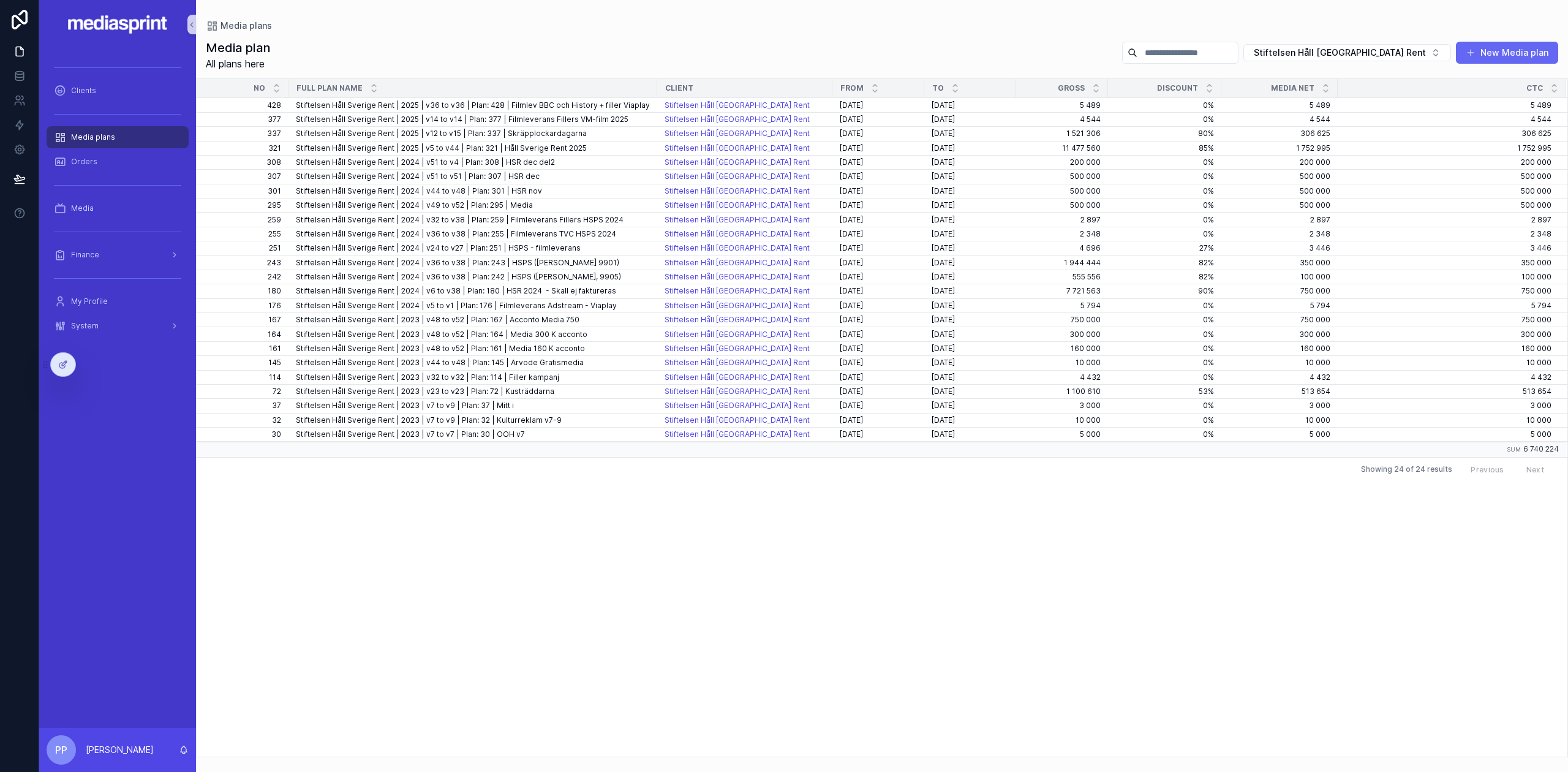
click at [472, 557] on div "No Full plan name Client From To Gross Discount Media Net CTC 428 428 Stiftelse…" at bounding box center [882, 417] width 1371 height 677
